Goal: Task Accomplishment & Management: Manage account settings

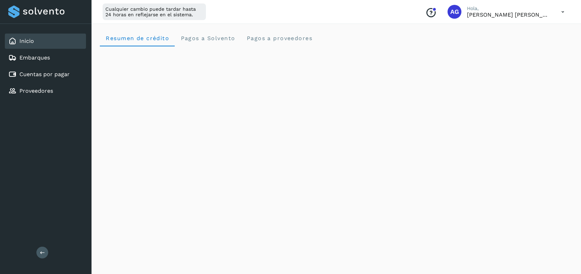
scroll to position [207, 0]
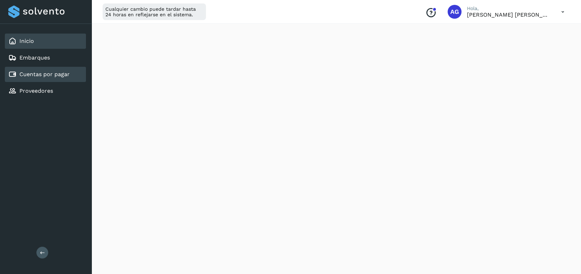
click at [60, 75] on link "Cuentas por pagar" at bounding box center [44, 74] width 50 height 7
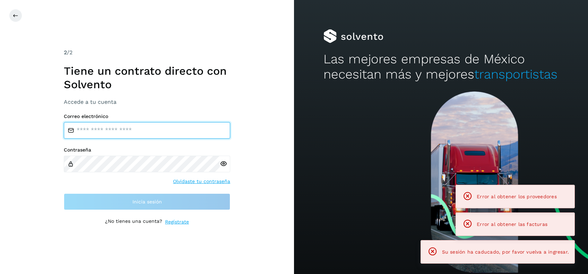
type input "**********"
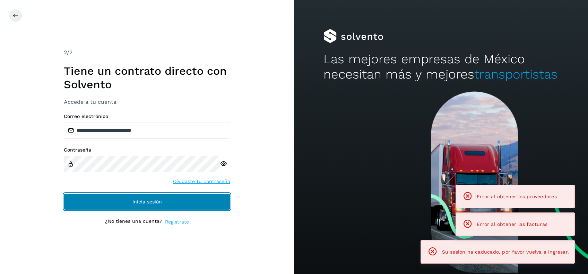
click at [176, 206] on button "Inicia sesión" at bounding box center [147, 202] width 166 height 17
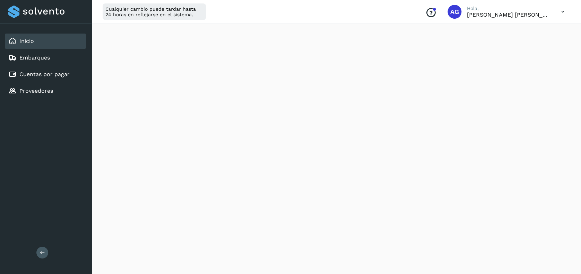
scroll to position [149, 0]
click at [33, 73] on link "Cuentas por pagar" at bounding box center [44, 74] width 50 height 7
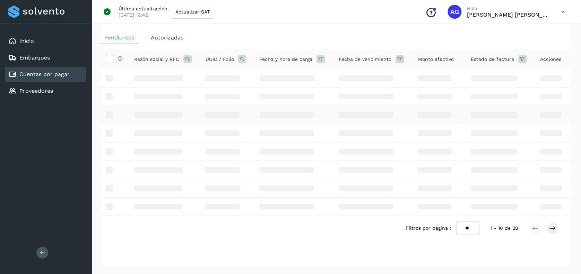
scroll to position [149, 0]
